Goal: Transaction & Acquisition: Purchase product/service

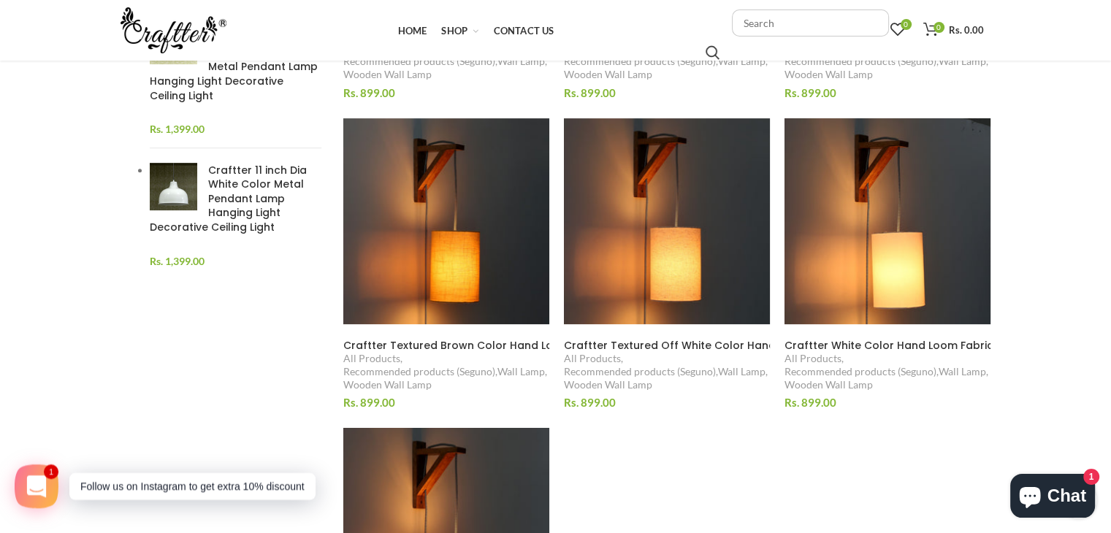
scroll to position [561, 0]
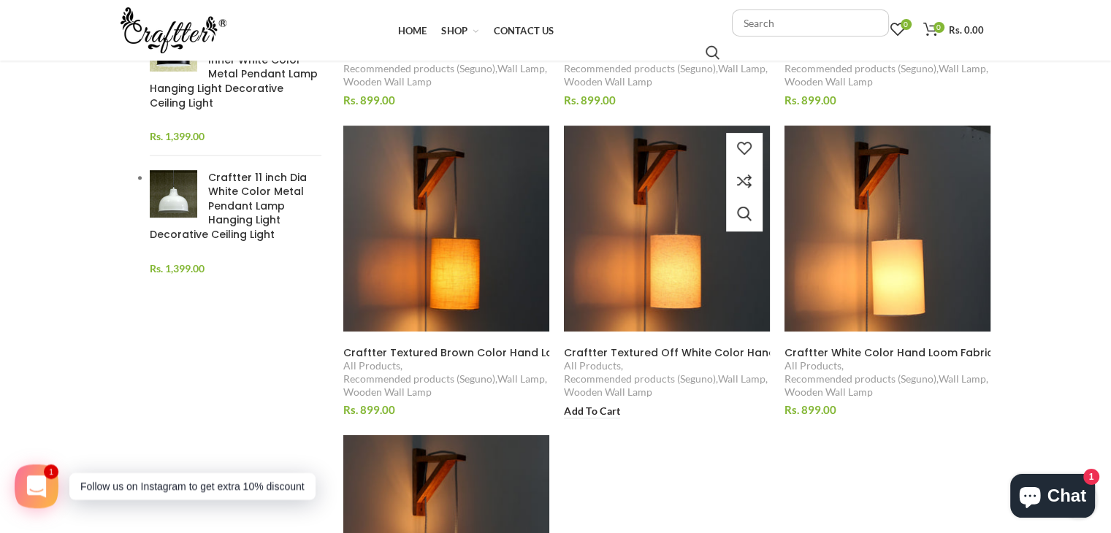
click at [698, 354] on span "Craftter Textured Off White Color Hand Loom Fabric Round Shade Wooden Wall Moun…" at bounding box center [933, 353] width 738 height 15
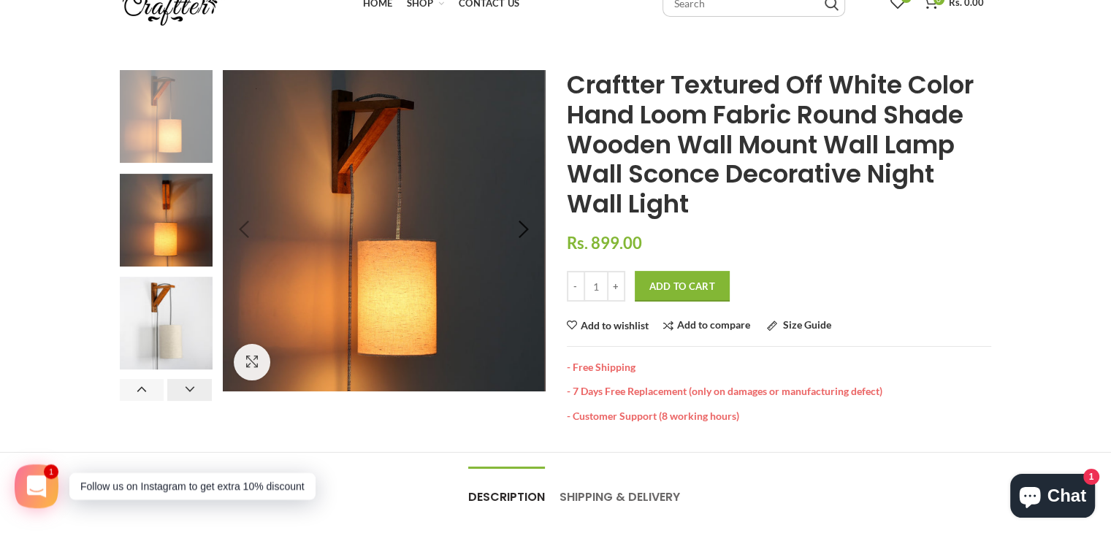
scroll to position [64, 0]
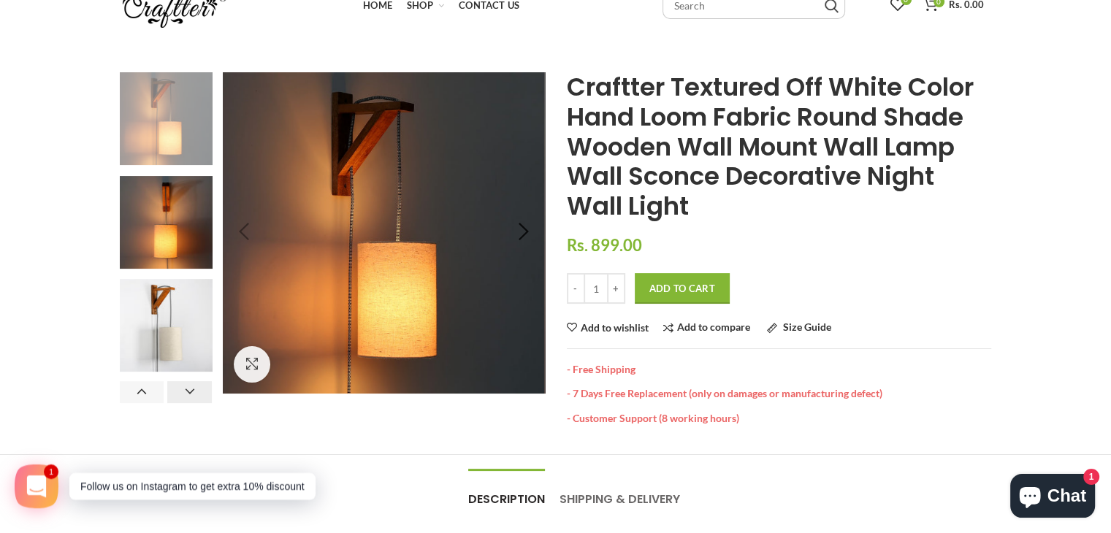
click at [183, 224] on img at bounding box center [166, 222] width 93 height 93
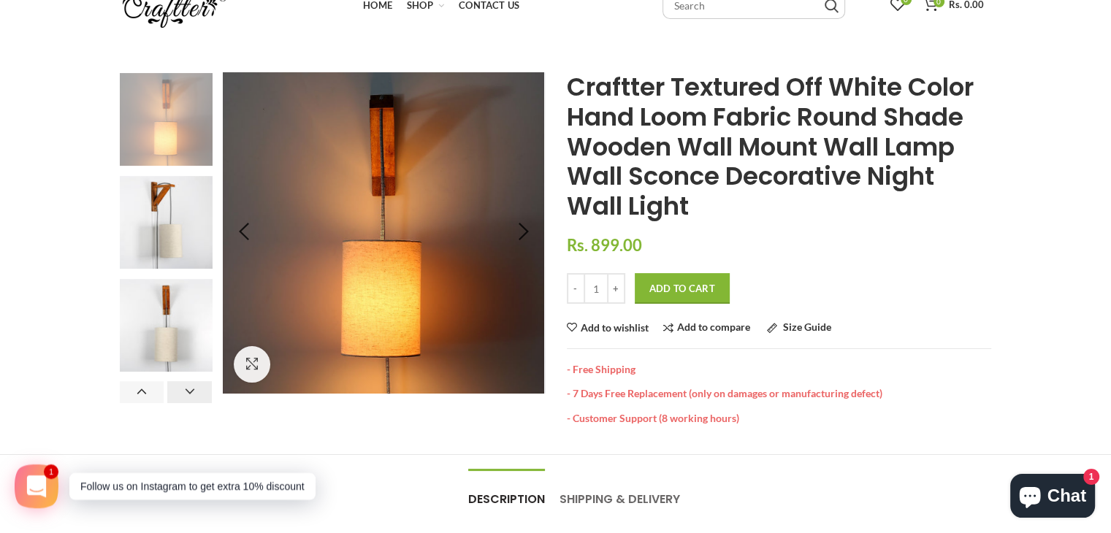
click at [183, 224] on div at bounding box center [166, 170] width 93 height 412
click at [161, 116] on img at bounding box center [166, 119] width 93 height 93
click at [162, 231] on img at bounding box center [166, 222] width 93 height 93
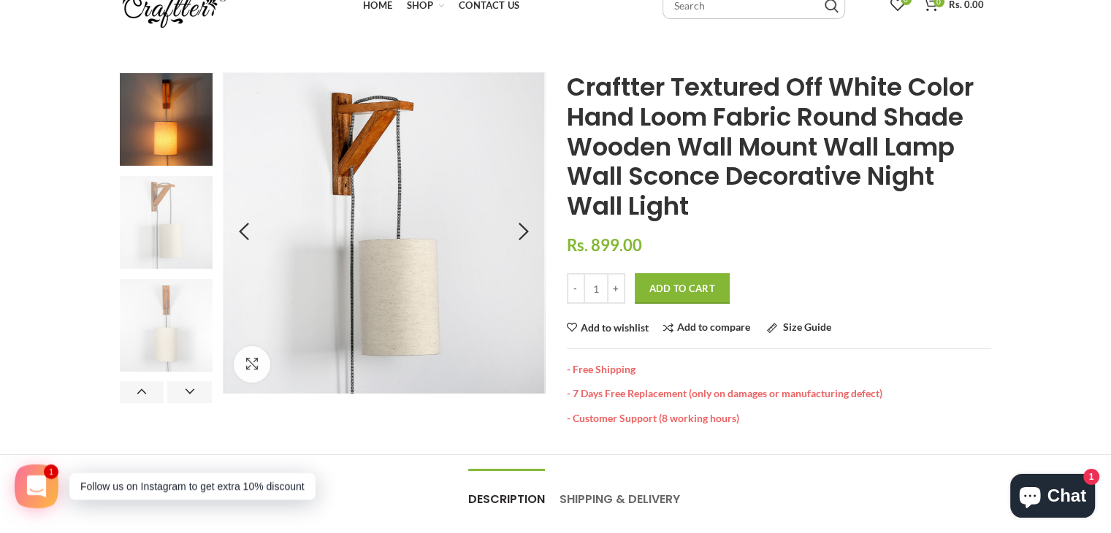
click at [161, 287] on img at bounding box center [166, 325] width 93 height 93
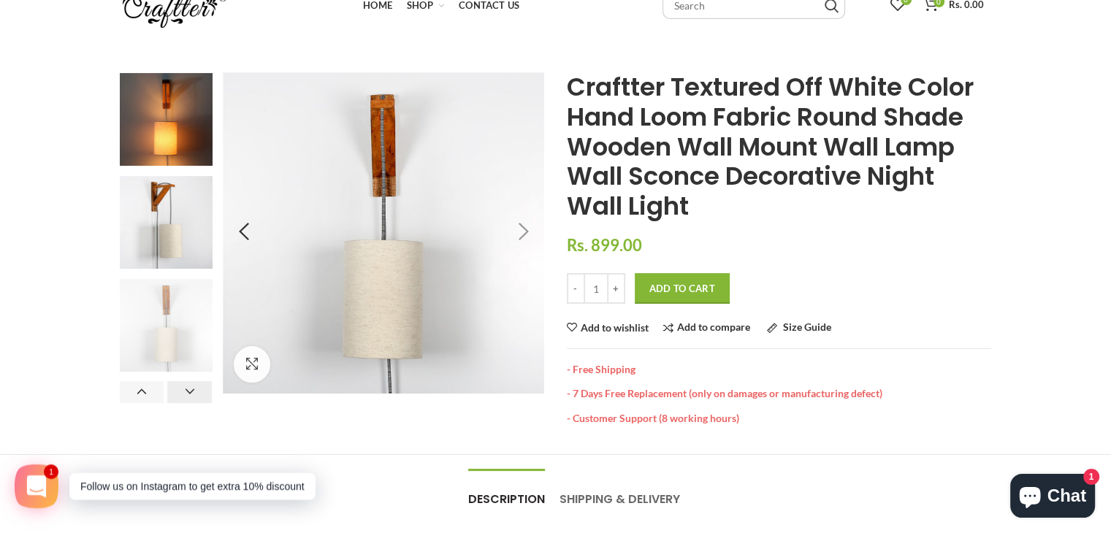
click at [193, 384] on button "Next" at bounding box center [189, 392] width 45 height 22
drag, startPoint x: 193, startPoint y: 384, endPoint x: 187, endPoint y: 289, distance: 94.4
click at [187, 289] on div "Previous Next" at bounding box center [166, 237] width 115 height 331
click at [187, 289] on img at bounding box center [166, 325] width 93 height 93
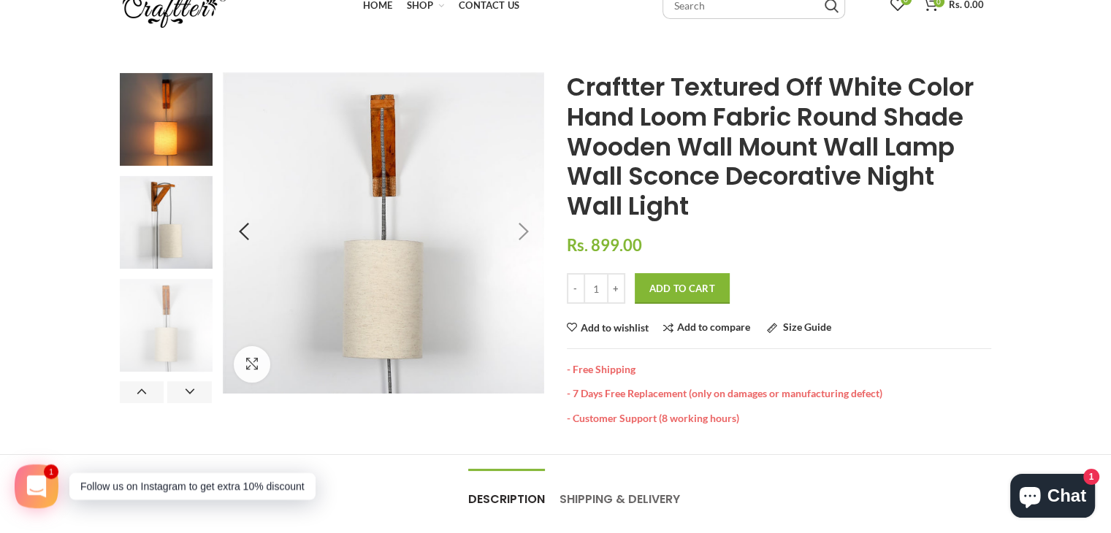
click at [187, 289] on img at bounding box center [166, 325] width 93 height 93
click at [172, 215] on img at bounding box center [166, 222] width 93 height 93
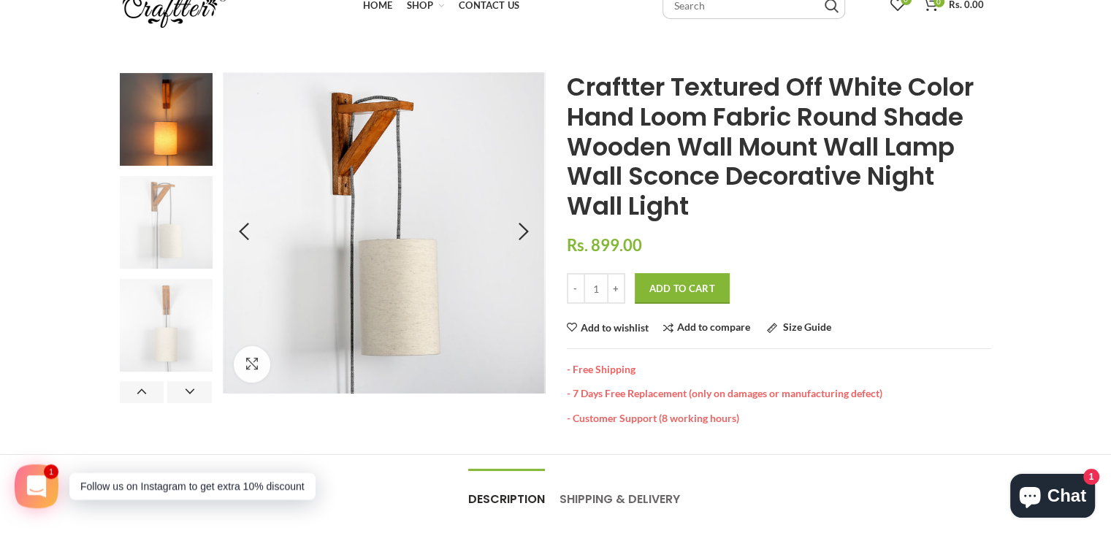
click at [179, 320] on img at bounding box center [166, 325] width 93 height 93
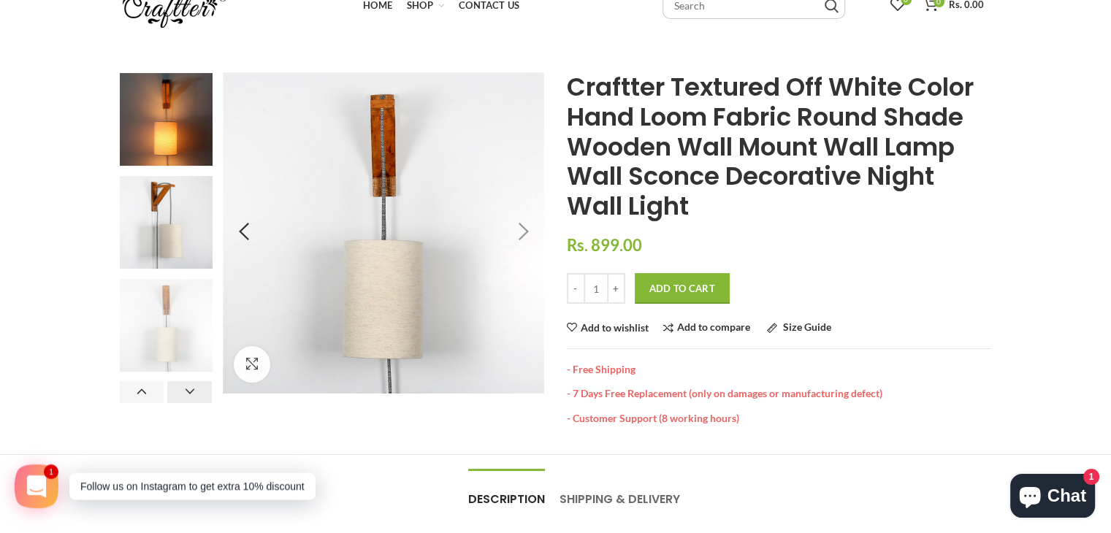
click at [194, 393] on button "Next" at bounding box center [189, 392] width 45 height 22
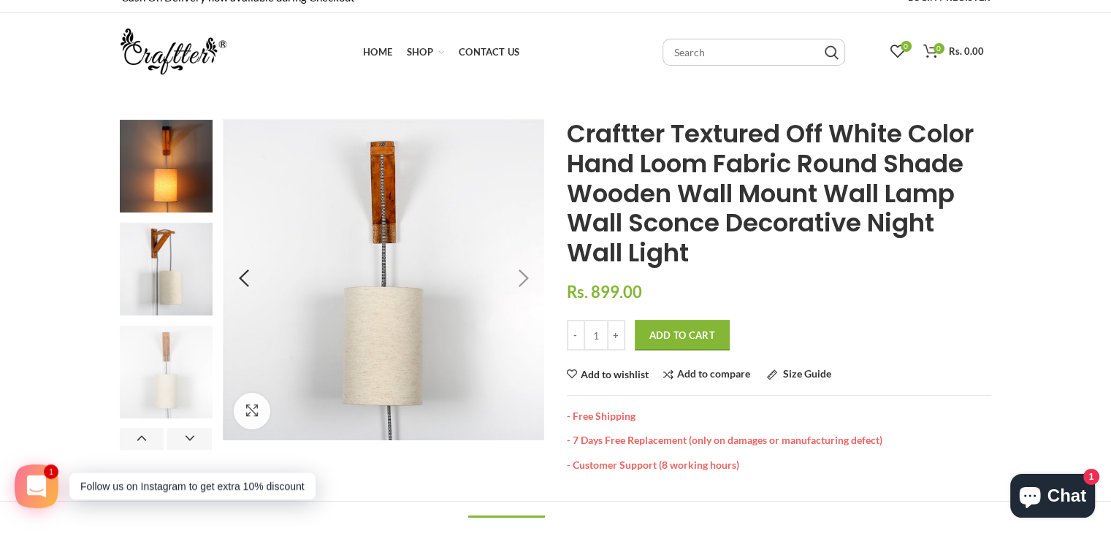
scroll to position [0, 0]
